Goal: Entertainment & Leisure: Consume media (video, audio)

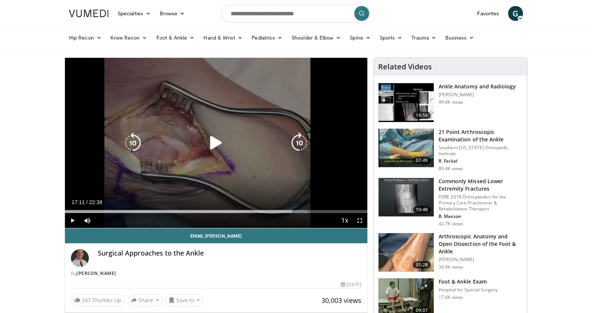
click at [213, 142] on icon "Video Player" at bounding box center [216, 143] width 21 height 21
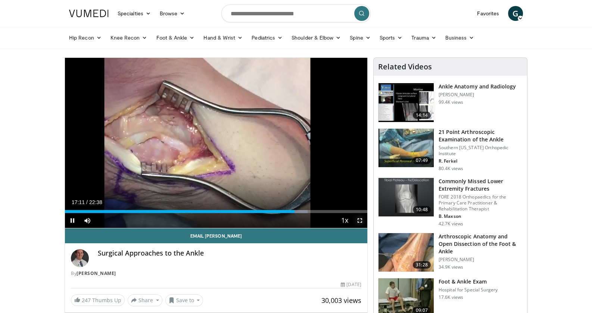
click at [361, 220] on span "Video Player" at bounding box center [360, 220] width 15 height 15
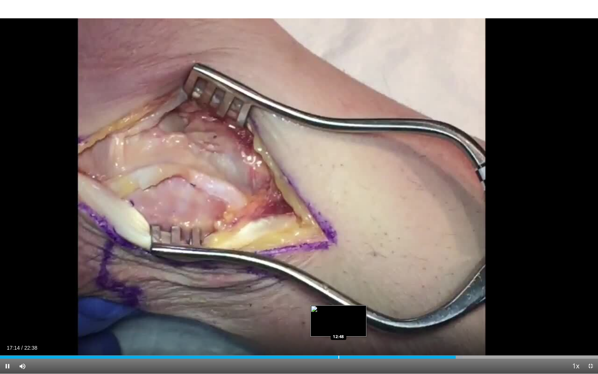
click at [340, 313] on div "Loaded : 77.39% 17:14 12:48" at bounding box center [299, 354] width 598 height 7
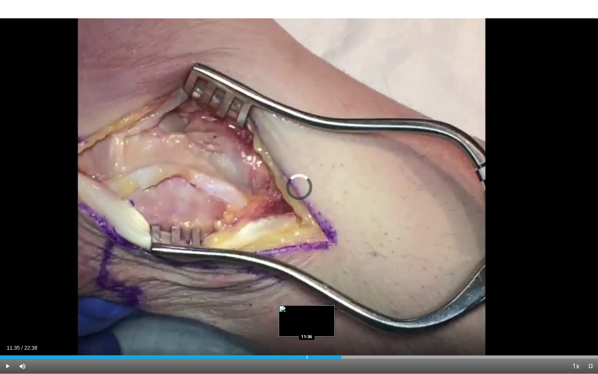
click at [306, 313] on div "11:35" at bounding box center [170, 356] width 341 height 3
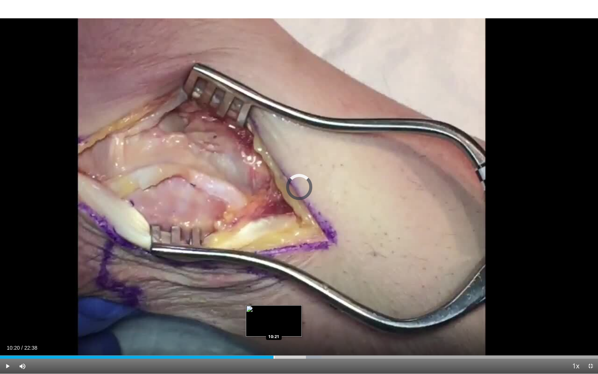
click at [273, 313] on div "11:38" at bounding box center [136, 356] width 273 height 3
click at [267, 313] on div "Progress Bar" at bounding box center [267, 356] width 1 height 3
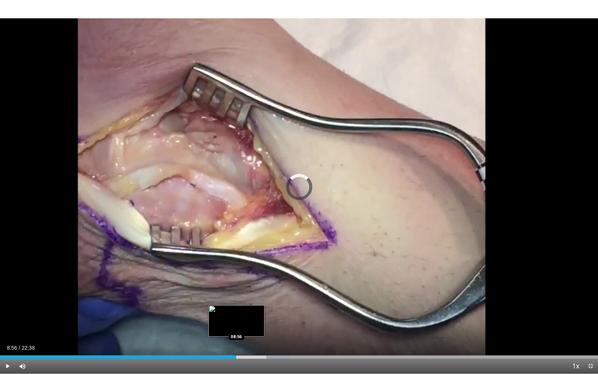
click at [236, 313] on div "Loaded : 48.65% 10:07 08:56" at bounding box center [299, 354] width 598 height 7
click at [238, 313] on div "Progress Bar" at bounding box center [243, 356] width 15 height 3
click at [250, 313] on div "Progress Bar" at bounding box center [250, 356] width 1 height 3
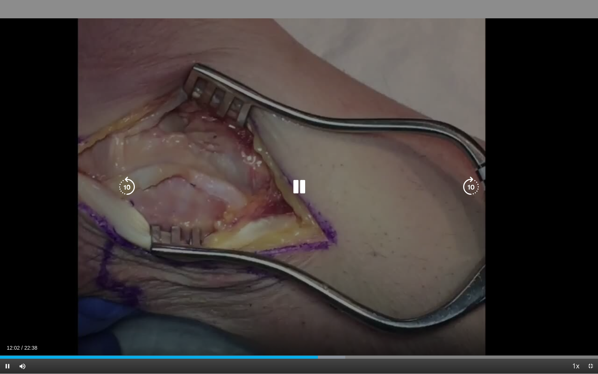
drag, startPoint x: 303, startPoint y: 185, endPoint x: 289, endPoint y: 199, distance: 20.3
click at [301, 187] on icon "Video Player" at bounding box center [299, 186] width 21 height 21
click at [296, 186] on icon "Video Player" at bounding box center [299, 186] width 21 height 21
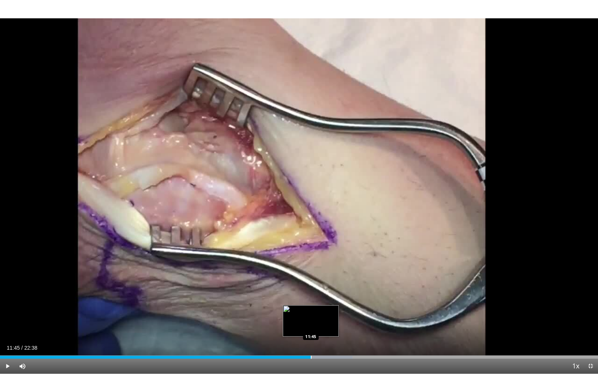
click at [310, 313] on div "Loaded : 58.96% 11:45 11:45" at bounding box center [299, 354] width 598 height 7
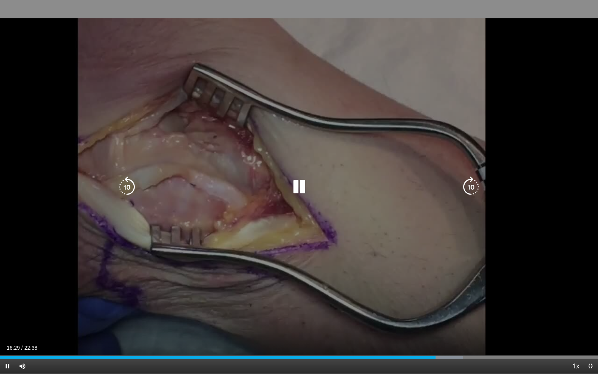
click at [303, 247] on div "10 seconds Tap to unmute" at bounding box center [299, 186] width 598 height 373
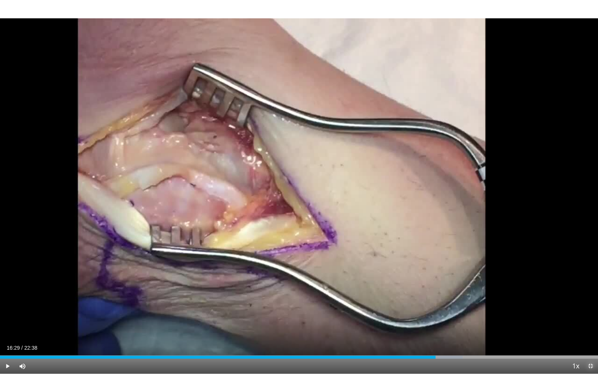
click at [592, 313] on span "Video Player" at bounding box center [590, 365] width 15 height 15
